Goal: Obtain resource: Download file/media

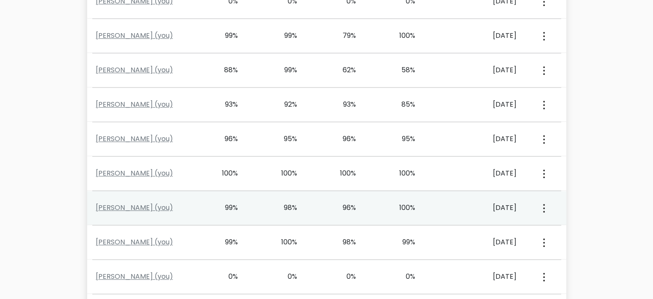
scroll to position [515, 0]
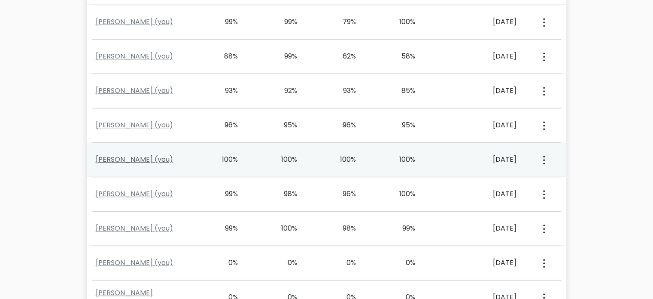
click at [129, 159] on link "Sardorbek Usubjonov (you)" at bounding box center [134, 159] width 77 height 10
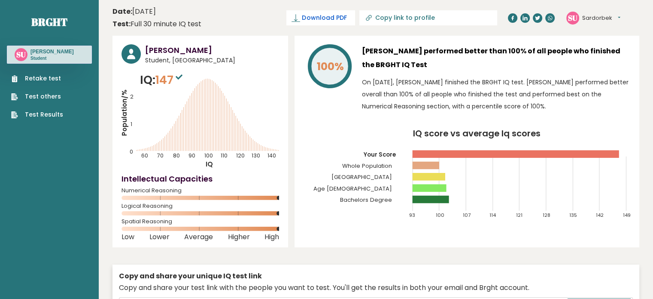
click at [347, 21] on span "Download PDF" at bounding box center [324, 17] width 45 height 9
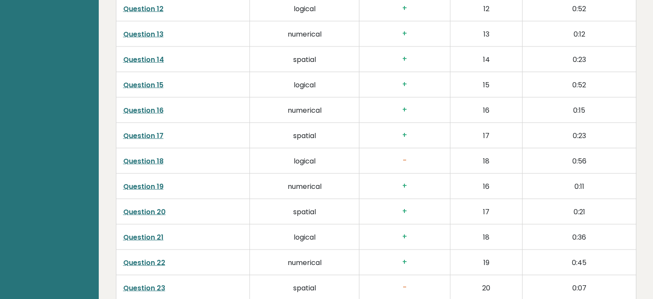
scroll to position [1675, 0]
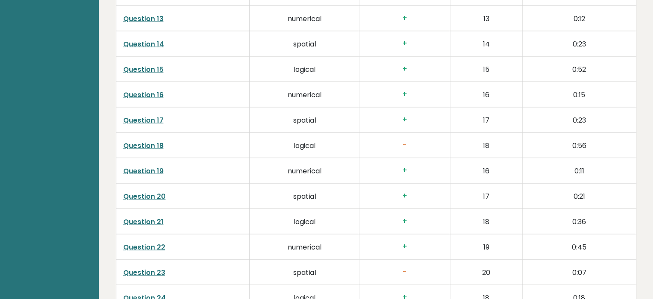
click at [158, 146] on link "Question 18" at bounding box center [143, 145] width 40 height 10
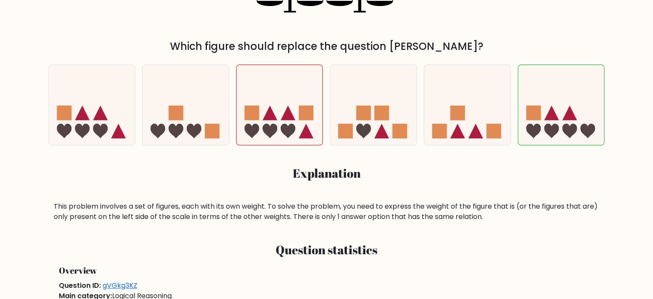
scroll to position [172, 0]
